Goal: Check status: Check status

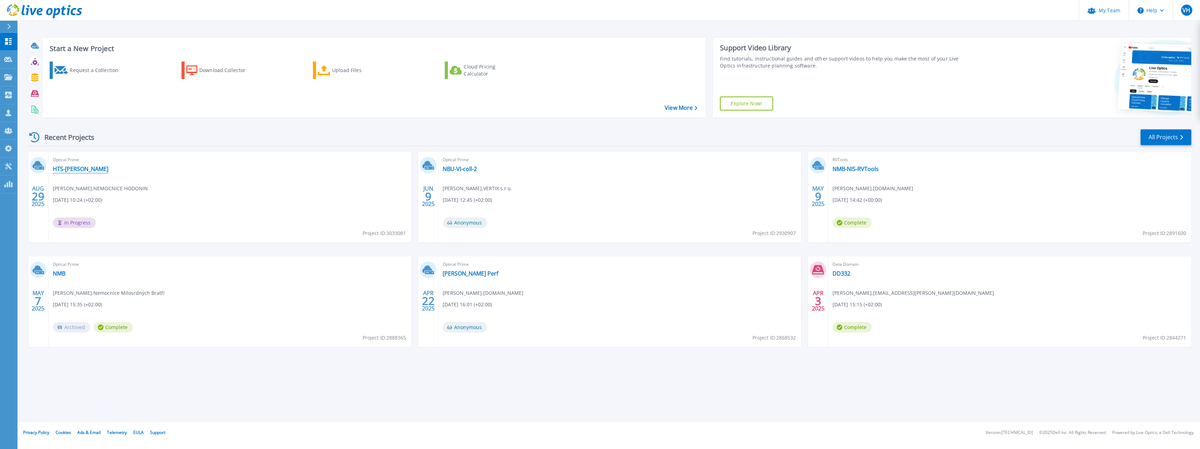
click at [66, 170] on link "HTS-[PERSON_NAME]" at bounding box center [81, 168] width 56 height 7
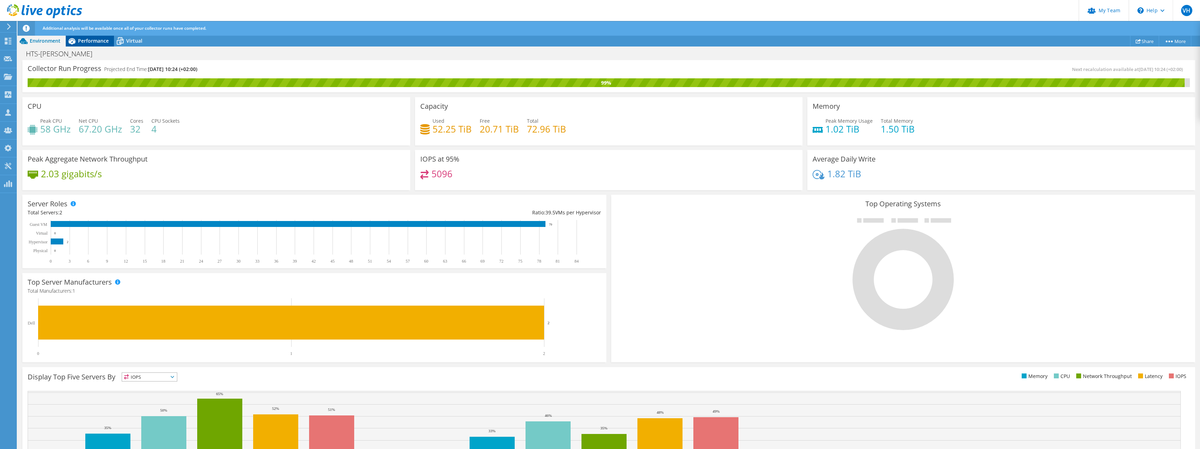
click at [94, 42] on span "Performance" at bounding box center [93, 40] width 31 height 7
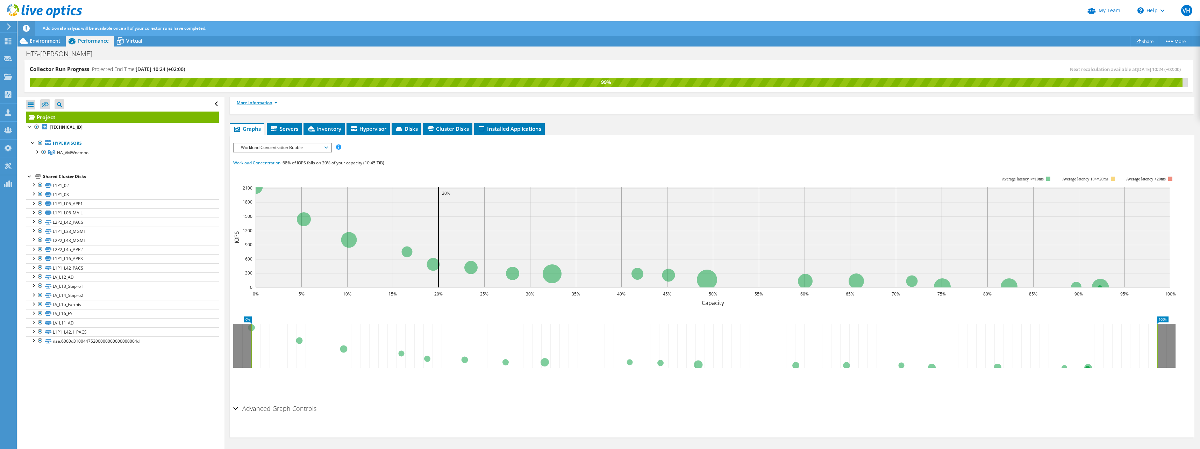
click at [274, 101] on link "More Information" at bounding box center [257, 103] width 41 height 6
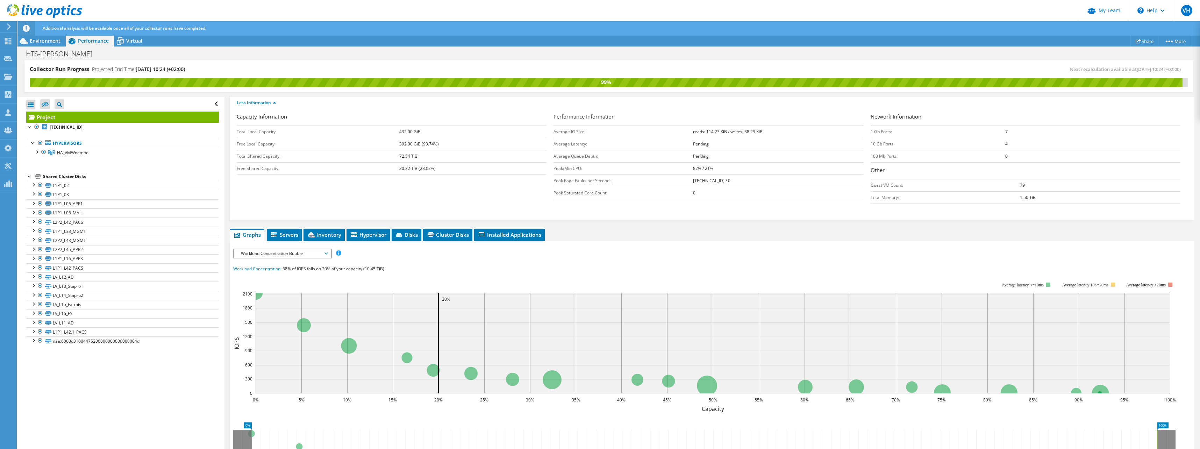
drag, startPoint x: 690, startPoint y: 170, endPoint x: 707, endPoint y: 170, distance: 17.8
click at [707, 170] on tr "Peak/Min CPU: 87% / 21%" at bounding box center [709, 168] width 310 height 12
click at [690, 169] on td "Peak/Min CPU:" at bounding box center [624, 168] width 140 height 12
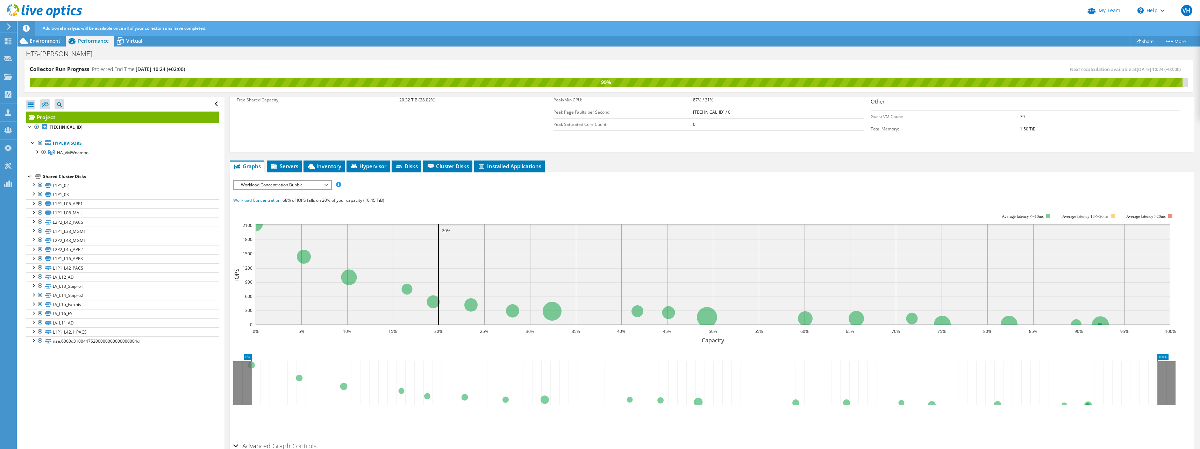
scroll to position [168, 0]
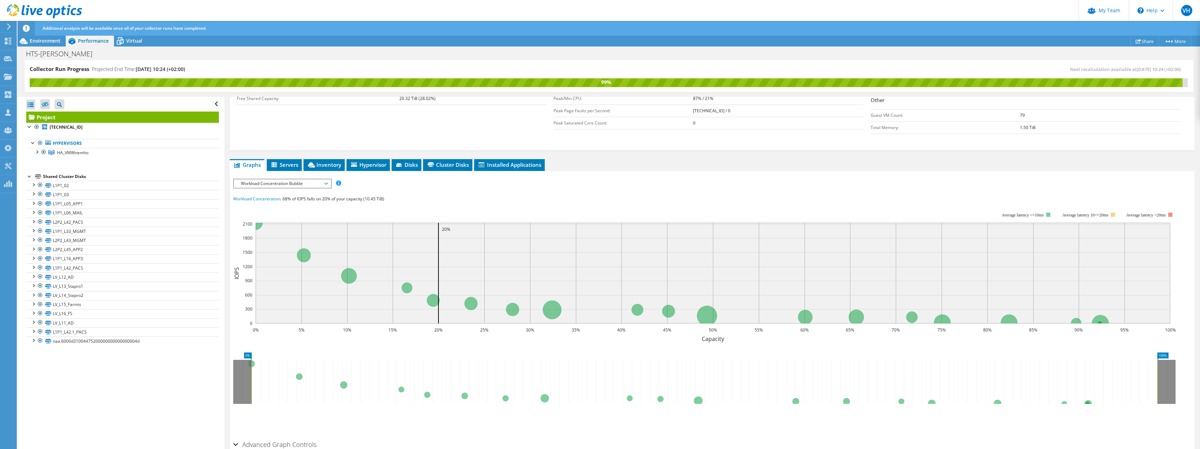
click at [314, 184] on span "Workload Concentration Bubble" at bounding box center [282, 183] width 90 height 8
click at [265, 268] on li "All" at bounding box center [282, 267] width 97 height 8
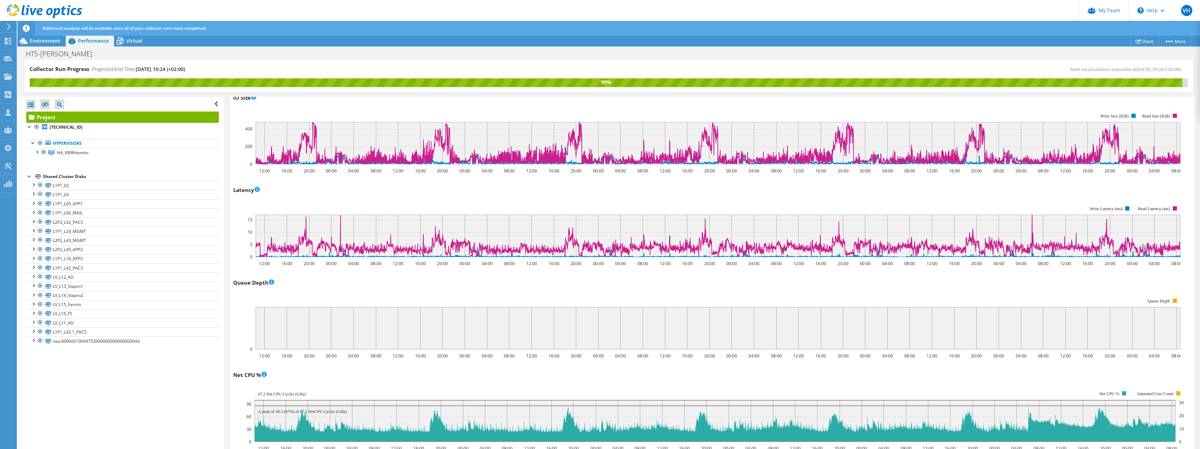
scroll to position [0, 0]
